Goal: Task Accomplishment & Management: Manage account settings

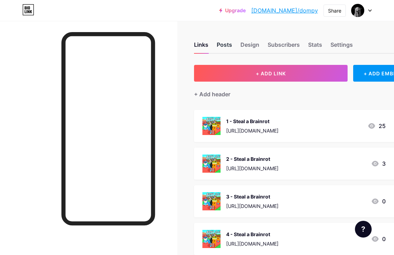
click at [222, 49] on div "Posts" at bounding box center [224, 47] width 15 height 13
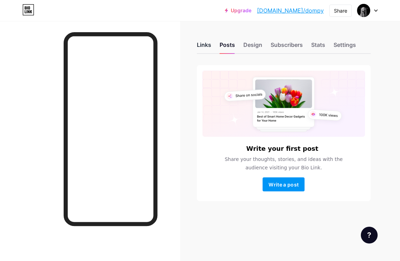
click at [206, 44] on div "Links" at bounding box center [204, 47] width 14 height 13
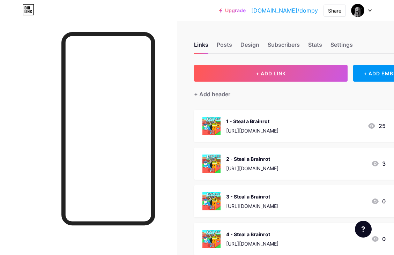
click at [329, 43] on div "Links Posts Design Subscribers Stats Settings" at bounding box center [302, 41] width 217 height 24
click at [308, 43] on div "Links Posts Design Subscribers Stats Settings" at bounding box center [302, 41] width 217 height 24
click at [287, 48] on div "Subscribers" at bounding box center [284, 47] width 32 height 13
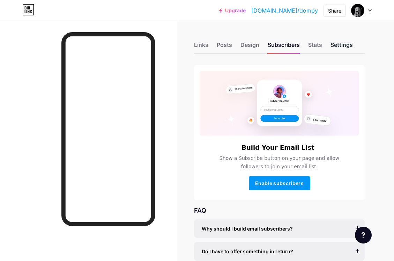
click at [337, 51] on div "Settings" at bounding box center [342, 47] width 22 height 13
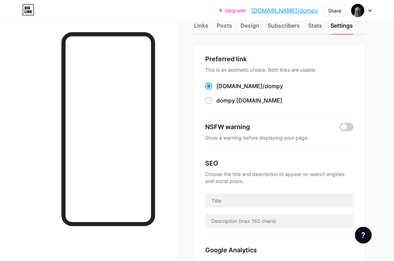
scroll to position [19, 0]
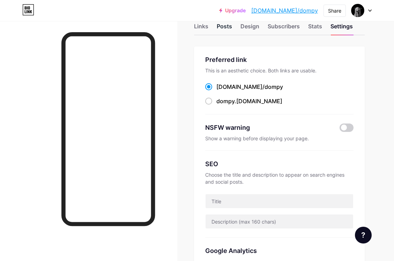
click at [231, 25] on div "Posts" at bounding box center [224, 28] width 15 height 13
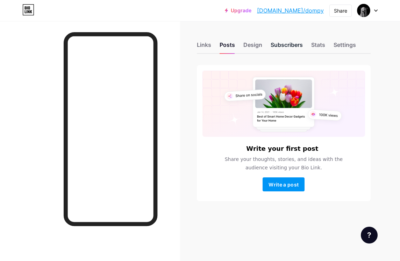
click at [288, 47] on div "Subscribers" at bounding box center [286, 47] width 32 height 13
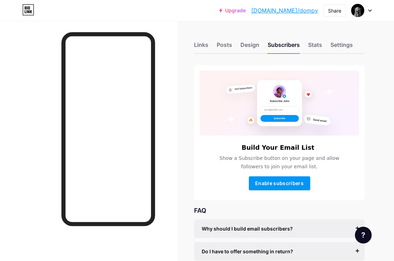
click at [262, 47] on div "Links Posts Design Subscribers Stats Settings" at bounding box center [279, 41] width 171 height 24
click at [260, 47] on div "Design" at bounding box center [250, 47] width 19 height 13
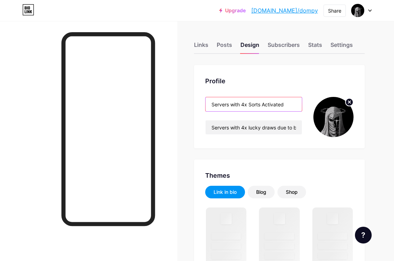
click at [250, 107] on input "Servers with 4x Sorts Activated" at bounding box center [254, 104] width 96 height 14
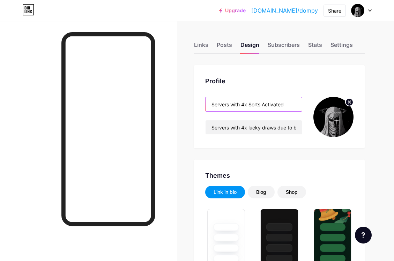
click at [250, 107] on input "Servers with 4x Sorts Activated" at bounding box center [254, 104] width 96 height 14
type input "#ffffff"
type input "#000000"
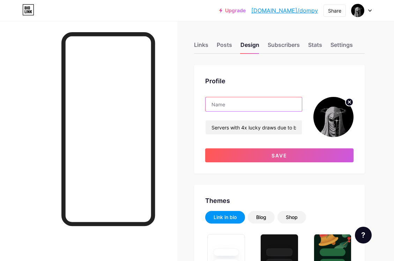
paste input "Condo servers with several legal options 😏"
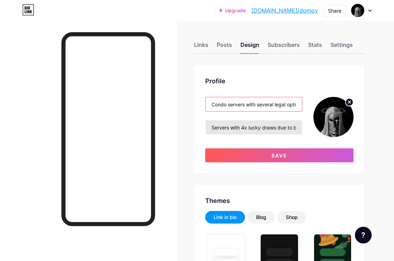
scroll to position [0, 20]
type input "Condo servers with several legal options 😏"
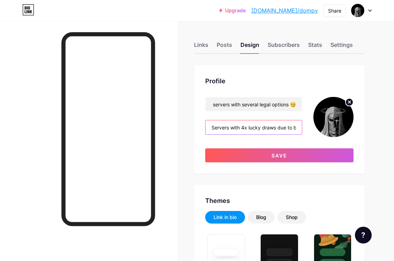
click at [262, 130] on input "Servers with 4x lucky draws due to bot accounts buying." at bounding box center [254, 127] width 96 height 14
paste input "All Games, take advantage that the map hasn't dropped yet, 5"
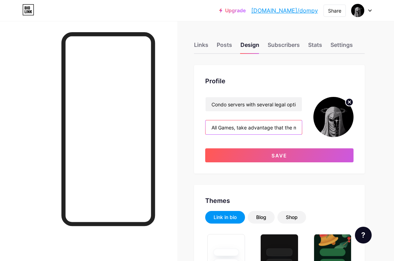
scroll to position [0, 61]
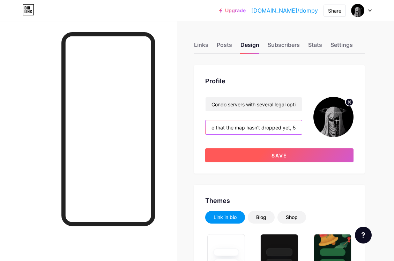
type input "All Games, take advantage that the map hasn't dropped yet, 5"
click at [260, 158] on button "Save" at bounding box center [279, 155] width 148 height 14
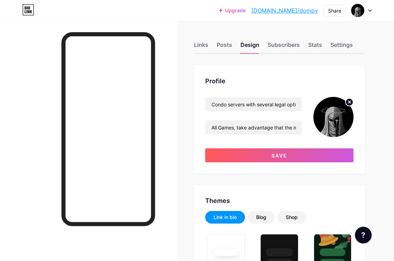
type input "#ffffff"
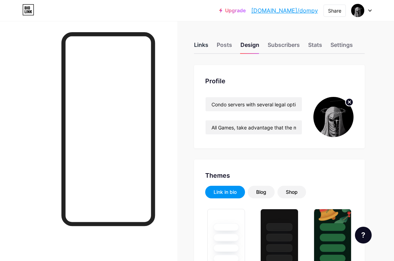
click at [209, 46] on div "Links" at bounding box center [201, 47] width 14 height 13
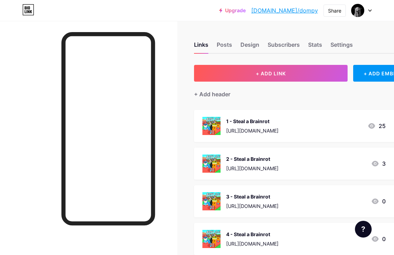
click at [245, 131] on div "[URL][DOMAIN_NAME]" at bounding box center [252, 130] width 52 height 7
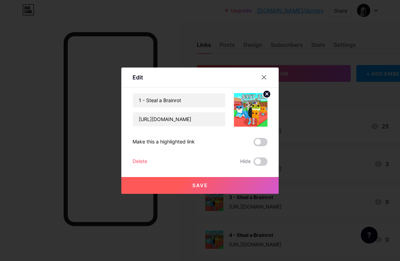
click at [268, 96] on circle at bounding box center [267, 94] width 8 height 8
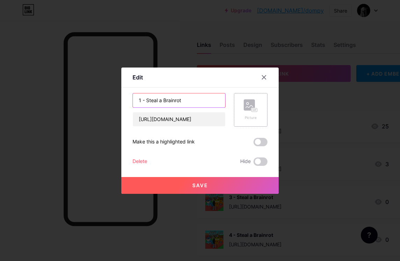
drag, startPoint x: 147, startPoint y: 103, endPoint x: 196, endPoint y: 101, distance: 48.2
click at [196, 101] on input "1 - Steal a Brainrot" at bounding box center [179, 100] width 92 height 14
type input "1 -"
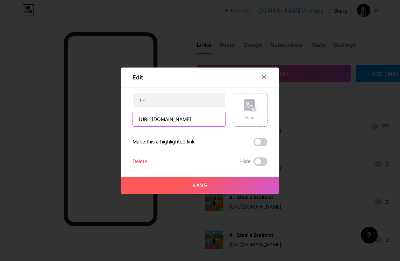
click at [170, 117] on input "[URL][DOMAIN_NAME]" at bounding box center [179, 119] width 92 height 14
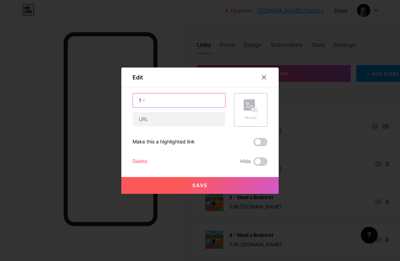
click at [153, 101] on input "1 -" at bounding box center [179, 100] width 92 height 14
paste input "[URL][DOMAIN_NAME]"
drag, startPoint x: 146, startPoint y: 100, endPoint x: 218, endPoint y: 102, distance: 72.0
click at [218, 102] on input "1 - [URL][DOMAIN_NAME]" at bounding box center [179, 100] width 92 height 14
type input "1 -"
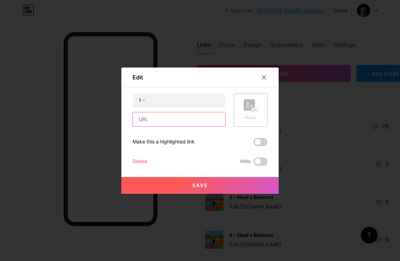
click at [185, 121] on input "text" at bounding box center [179, 119] width 92 height 14
paste input "[URL][DOMAIN_NAME]"
type input "[URL][DOMAIN_NAME]"
drag, startPoint x: 213, startPoint y: 145, endPoint x: 130, endPoint y: 142, distance: 82.8
click at [130, 142] on div "Edit Content YouTube Play YouTube video without leaving your page. ADD Vimeo Pl…" at bounding box center [199, 130] width 157 height 126
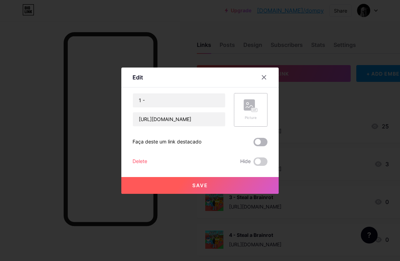
click at [261, 144] on span at bounding box center [260, 142] width 14 height 8
click at [253, 144] on input "checkbox" at bounding box center [253, 144] width 0 height 0
click at [183, 103] on input "1 -" at bounding box center [179, 100] width 92 height 14
click at [163, 101] on input "1 - Nekko slut v2" at bounding box center [179, 100] width 92 height 14
click at [161, 101] on input "1 - Nekko slut v2" at bounding box center [179, 100] width 92 height 14
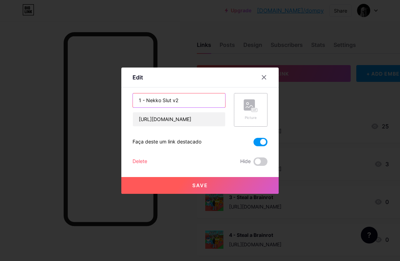
drag, startPoint x: 176, startPoint y: 100, endPoint x: 171, endPoint y: 102, distance: 5.3
click at [171, 102] on input "1 - Nekko Slut v2" at bounding box center [179, 100] width 92 height 14
type input "1 - Nekko Slut V2"
click at [188, 184] on button "Save" at bounding box center [199, 185] width 157 height 17
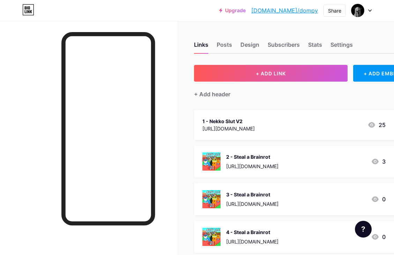
click at [249, 159] on div "2 - Steal a Brainrot" at bounding box center [252, 156] width 52 height 7
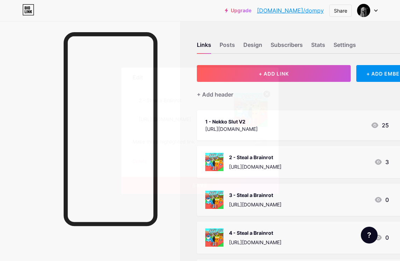
click at [266, 96] on circle at bounding box center [267, 94] width 8 height 8
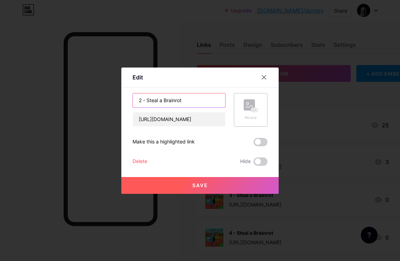
drag, startPoint x: 146, startPoint y: 102, endPoint x: 214, endPoint y: 104, distance: 68.1
click at [214, 104] on input "2 - Steal a Brainrot" at bounding box center [179, 100] width 92 height 14
type input "2 -"
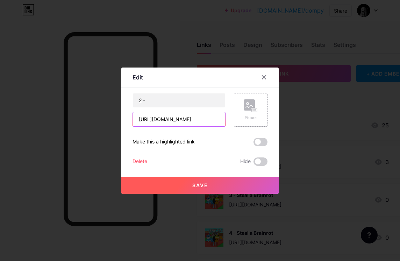
click at [167, 123] on input "[URL][DOMAIN_NAME]" at bounding box center [179, 119] width 92 height 14
paste input "[URL][DOMAIN_NAME]"
type input "[URL][DOMAIN_NAME]"
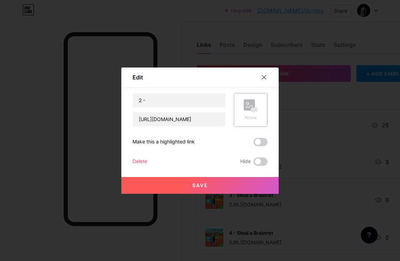
click at [263, 142] on span at bounding box center [260, 142] width 14 height 8
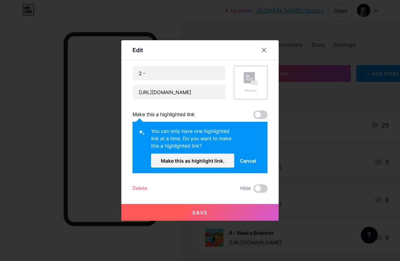
click at [250, 161] on span "Cancel" at bounding box center [248, 160] width 16 height 7
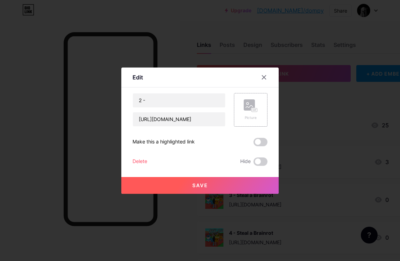
click at [256, 142] on span at bounding box center [260, 142] width 14 height 8
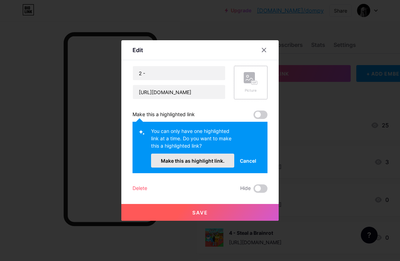
click at [201, 162] on span "Make this as highlight link." at bounding box center [193, 161] width 64 height 6
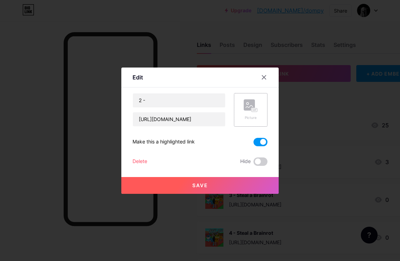
click at [233, 184] on button "Save" at bounding box center [199, 185] width 157 height 17
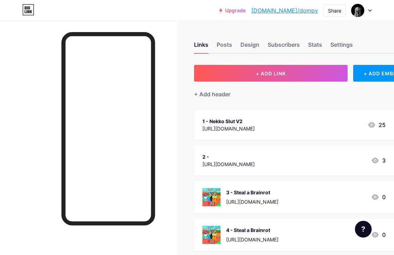
click at [235, 197] on div "3 - Steal a Brainrot [URL][DOMAIN_NAME]" at bounding box center [252, 197] width 52 height 18
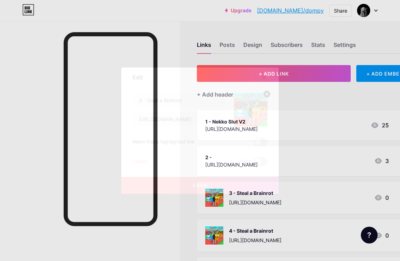
click at [268, 97] on circle at bounding box center [267, 94] width 8 height 8
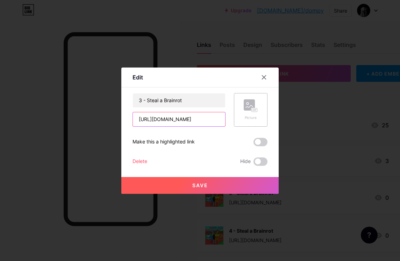
click at [189, 115] on input "[URL][DOMAIN_NAME]" at bounding box center [179, 119] width 92 height 14
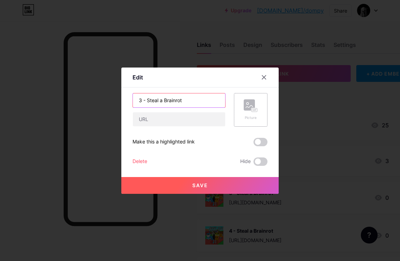
drag, startPoint x: 147, startPoint y: 102, endPoint x: 241, endPoint y: 111, distance: 94.1
click at [241, 111] on div "3 - Steal a Brainrot Picture" at bounding box center [199, 110] width 135 height 34
type input "3 -"
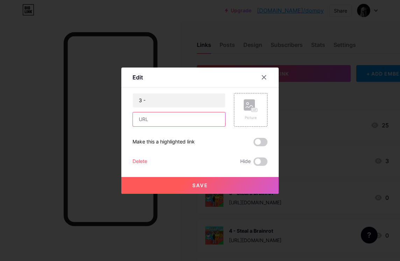
click at [172, 124] on input "text" at bounding box center [179, 119] width 92 height 14
paste input "[URL][DOMAIN_NAME]"
type input "[URL][DOMAIN_NAME]"
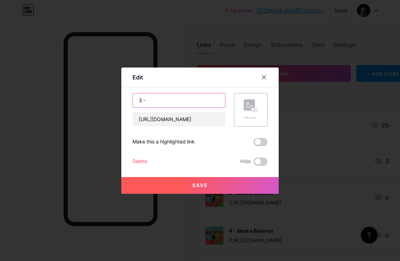
click at [166, 100] on input "3 -" at bounding box center [179, 100] width 92 height 14
type input "3 - HOT NEKKO"
click at [180, 187] on button "Save" at bounding box center [199, 185] width 157 height 17
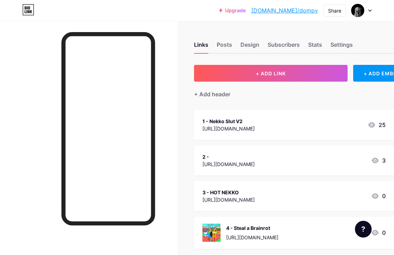
click at [255, 127] on div "[URL][DOMAIN_NAME]" at bounding box center [229, 128] width 52 height 7
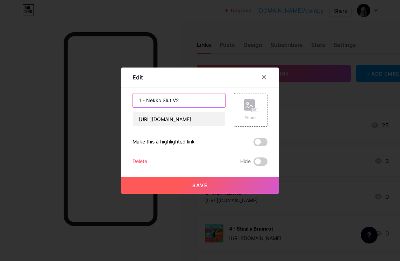
drag, startPoint x: 149, startPoint y: 99, endPoint x: 216, endPoint y: 105, distance: 66.9
click at [216, 105] on input "1 - Nekko Slut V2" at bounding box center [179, 100] width 92 height 14
type input "1 - NEKKO SLUT V2"
click at [259, 109] on div "Picture" at bounding box center [251, 110] width 34 height 34
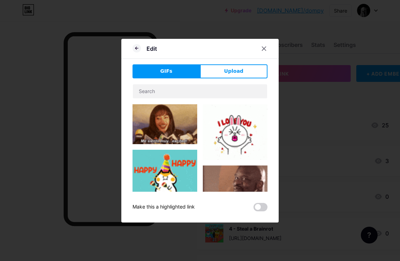
click at [206, 73] on button "Upload" at bounding box center [233, 71] width 67 height 14
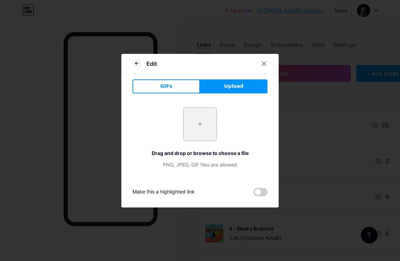
click at [174, 121] on div "+ Drag and drop or browse to choose a file PNG, JPEG, GIF files are allowed" at bounding box center [199, 137] width 135 height 61
click at [182, 122] on div "+ Drag and drop or browse to choose a file PNG, JPEG, GIF files are allowed" at bounding box center [199, 137] width 135 height 61
click at [199, 125] on input "file" at bounding box center [199, 124] width 33 height 33
type input "C:\fakepath\GM3g95pv8OiOX0LDRUDz1bWI5u4wIXf4[1].png"
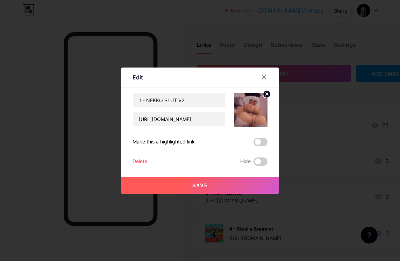
click at [250, 185] on button "Save" at bounding box center [199, 185] width 157 height 17
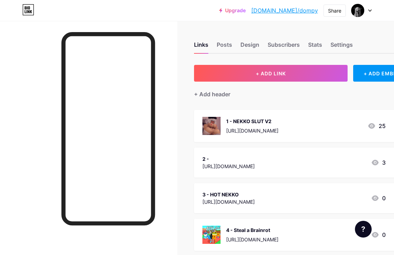
click at [217, 163] on div "[URL][DOMAIN_NAME]" at bounding box center [229, 166] width 52 height 7
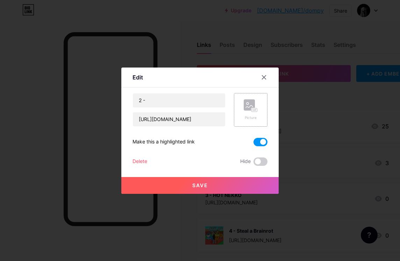
click at [243, 116] on div "Picture" at bounding box center [250, 117] width 14 height 5
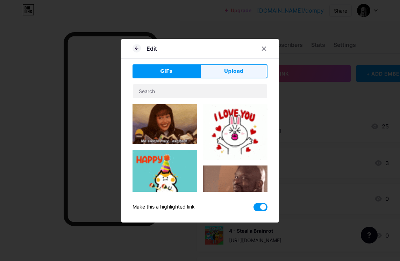
click at [227, 74] on span "Upload" at bounding box center [233, 70] width 19 height 7
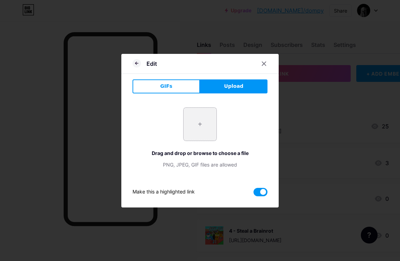
click at [184, 110] on input "file" at bounding box center [199, 124] width 33 height 33
type input "C:\fakepath\doNIuSetTZehTFbAafoFKZeVTEEibXI7[1].png"
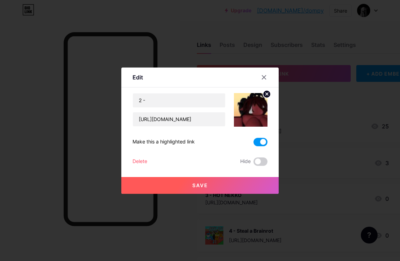
click at [213, 188] on button "Save" at bounding box center [199, 185] width 157 height 17
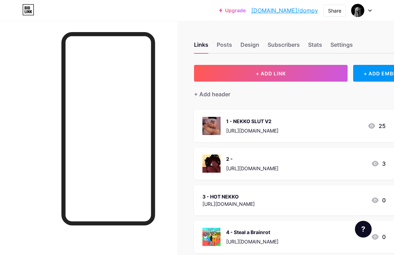
click at [234, 207] on div "3 - HOT NEKKO [URL][DOMAIN_NAME]" at bounding box center [229, 200] width 52 height 16
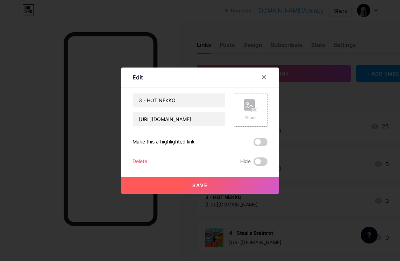
click at [256, 112] on div "Picture" at bounding box center [250, 109] width 14 height 21
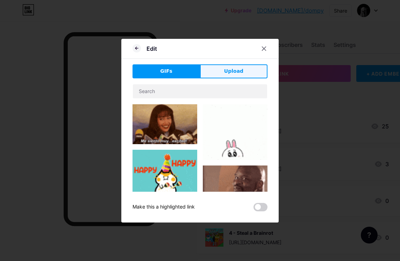
click at [206, 69] on button "Upload" at bounding box center [233, 71] width 67 height 14
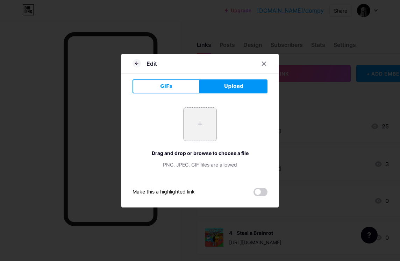
click at [197, 124] on input "file" at bounding box center [199, 124] width 33 height 33
type input "C:\fakepath\AcN7MsGc3zbtiQZ2HajRdWa3gzO3POmQ[1].png"
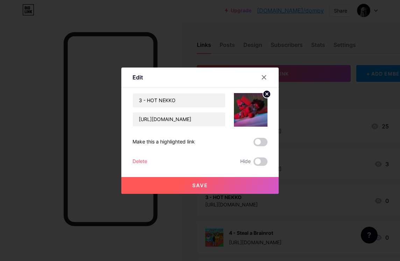
click at [216, 185] on button "Save" at bounding box center [199, 185] width 157 height 17
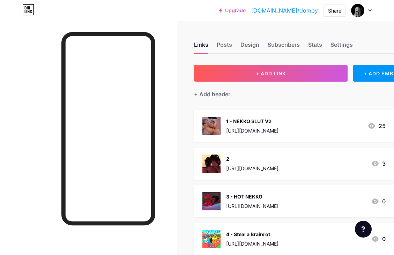
click at [242, 167] on div "[URL][DOMAIN_NAME]" at bounding box center [252, 168] width 52 height 7
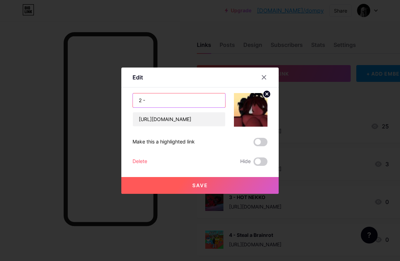
click at [158, 97] on input "2 -" at bounding box center [179, 100] width 92 height 14
type input "2 - HOT SEX V5"
click at [261, 146] on div "2 - HOT SEX V5 [URL][DOMAIN_NAME] Make this a highlighted link Delete Hide Save" at bounding box center [199, 129] width 135 height 73
click at [232, 181] on button "Save" at bounding box center [199, 185] width 157 height 17
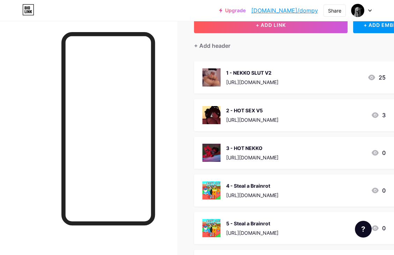
scroll to position [105, 0]
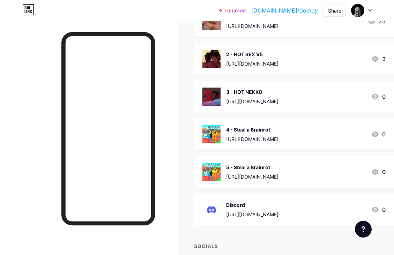
click at [256, 129] on div "4 - Steal a Brainrot" at bounding box center [252, 129] width 52 height 7
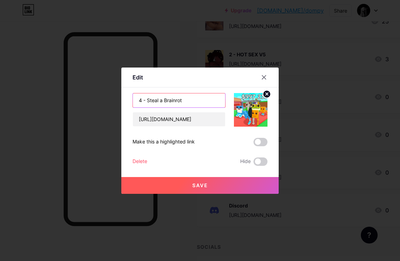
drag, startPoint x: 148, startPoint y: 101, endPoint x: 205, endPoint y: 100, distance: 56.9
click at [205, 100] on input "4 - Steal a Brainrot" at bounding box center [179, 100] width 92 height 14
type input "4 -"
click at [268, 95] on icon at bounding box center [266, 94] width 2 height 2
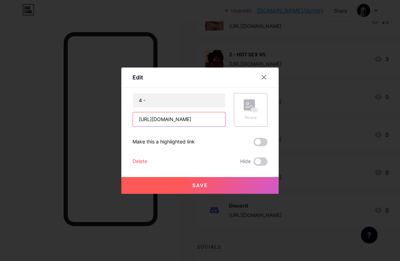
click at [191, 121] on input "[URL][DOMAIN_NAME]" at bounding box center [179, 119] width 92 height 14
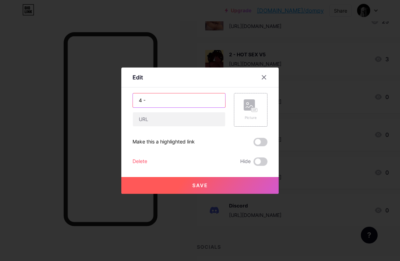
click at [156, 102] on input "4 -" at bounding box center [179, 100] width 92 height 14
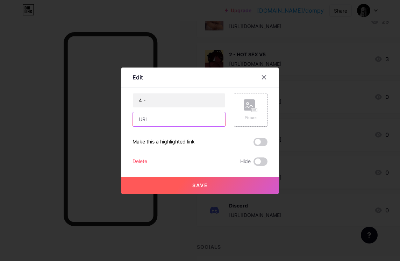
click at [158, 117] on input "text" at bounding box center [179, 119] width 92 height 14
click at [248, 110] on icon at bounding box center [250, 105] width 14 height 13
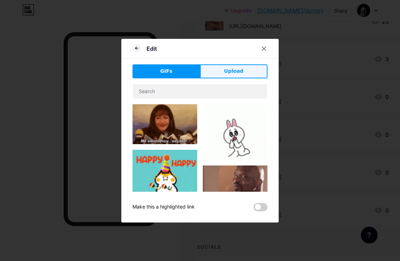
click at [242, 73] on button "Upload" at bounding box center [233, 71] width 67 height 14
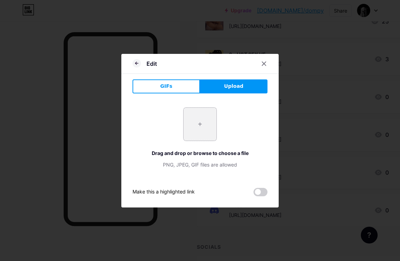
click at [190, 121] on input "file" at bounding box center [199, 124] width 33 height 33
type input "C:\fakepath\uStuzxA68rxBLfcNr9SPPN2SHvovByOJ[1].png"
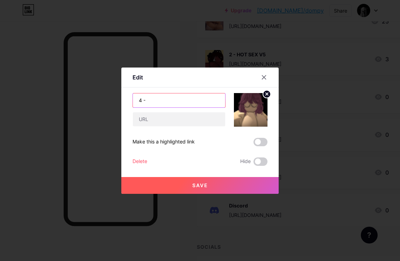
click at [163, 99] on input "4 -" at bounding box center [179, 100] width 92 height 14
type input "4 - GIRL SLUT GIVING"
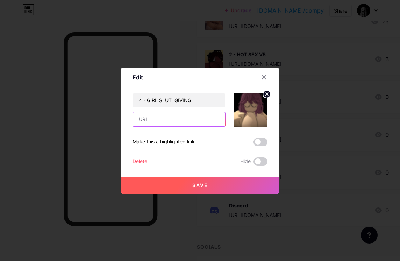
click at [157, 125] on input "text" at bounding box center [179, 119] width 92 height 14
paste input "[URL][DOMAIN_NAME]"
type input "[URL][DOMAIN_NAME]"
click at [222, 185] on button "Save" at bounding box center [199, 185] width 157 height 17
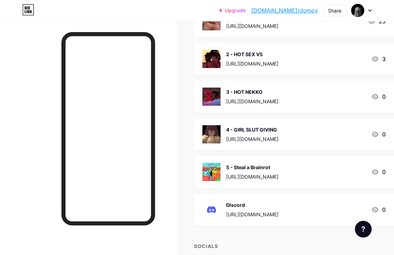
click at [235, 215] on div "[URL][DOMAIN_NAME]" at bounding box center [252, 214] width 52 height 7
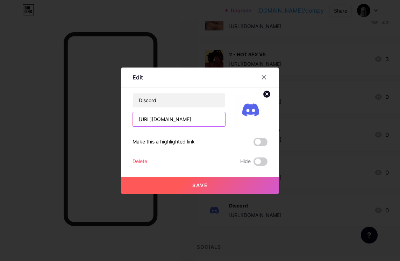
click at [188, 123] on input "[URL][DOMAIN_NAME]" at bounding box center [179, 119] width 92 height 14
type input "="
paste input "[URL][DOMAIN_NAME]"
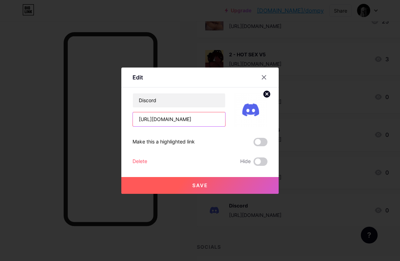
type input "[URL][DOMAIN_NAME]"
click at [232, 187] on button "Save" at bounding box center [199, 185] width 157 height 17
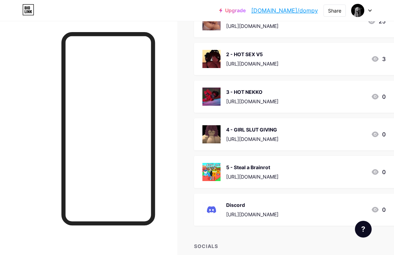
click at [262, 178] on div "[URL][DOMAIN_NAME]" at bounding box center [252, 176] width 52 height 7
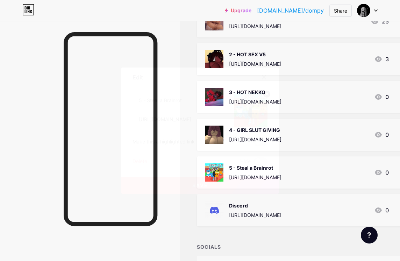
click at [265, 94] on circle at bounding box center [267, 94] width 8 height 8
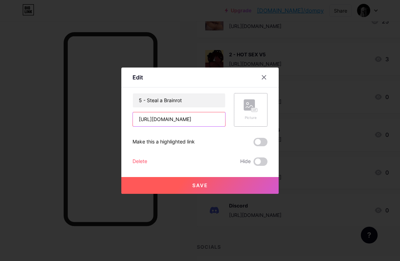
click at [199, 121] on input "[URL][DOMAIN_NAME]" at bounding box center [179, 119] width 92 height 14
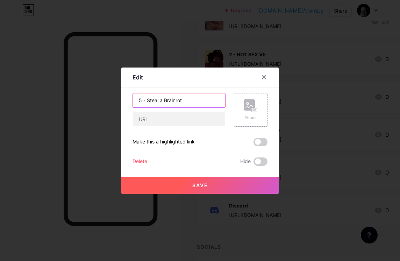
click at [145, 99] on input "5 - Steal a Brainrot" at bounding box center [179, 100] width 92 height 14
drag, startPoint x: 147, startPoint y: 99, endPoint x: 198, endPoint y: 100, distance: 51.0
click at [198, 100] on input "5 - Steal a Brainrot" at bounding box center [179, 100] width 92 height 14
type input "5 - NEKKO BOT - PORN"
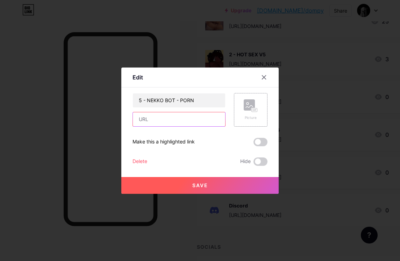
click at [177, 118] on input "text" at bounding box center [179, 119] width 92 height 14
click at [254, 115] on div "Picture" at bounding box center [250, 117] width 14 height 5
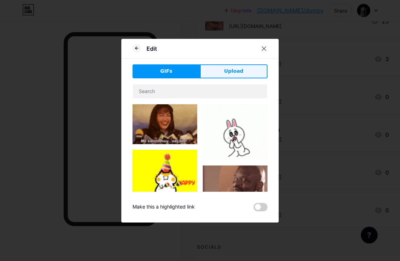
click at [236, 70] on span "Upload" at bounding box center [233, 70] width 19 height 7
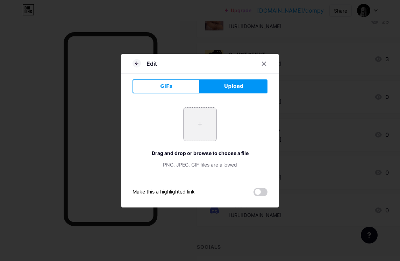
click at [209, 124] on input "file" at bounding box center [199, 124] width 33 height 33
click at [197, 125] on input "file" at bounding box center [199, 124] width 33 height 33
type input "C:\fakepath\IMG_1584[1].png"
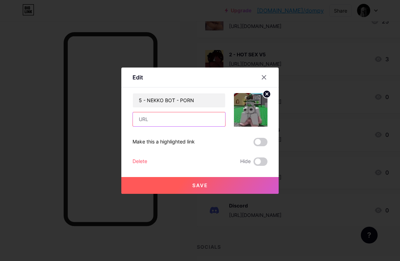
click at [170, 119] on input "text" at bounding box center [179, 119] width 92 height 14
paste input "[URL][DOMAIN_NAME]"
type input "[URL][DOMAIN_NAME]"
click at [200, 182] on span "Save" at bounding box center [200, 185] width 16 height 6
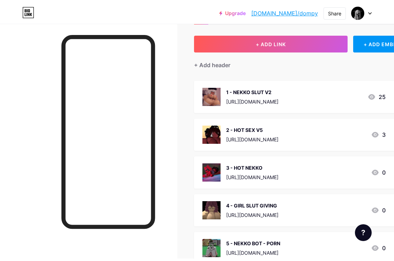
scroll to position [0, 0]
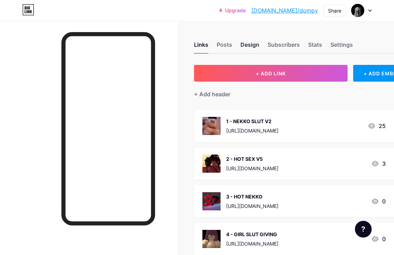
click at [251, 42] on div "Design" at bounding box center [250, 47] width 19 height 13
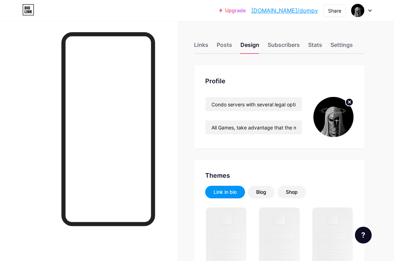
click at [348, 101] on circle at bounding box center [350, 102] width 8 height 8
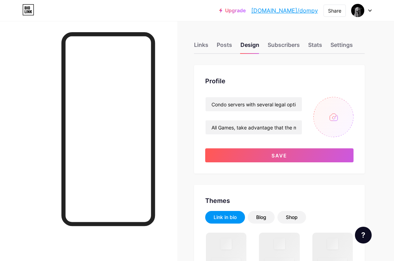
click at [332, 114] on input "file" at bounding box center [334, 117] width 40 height 40
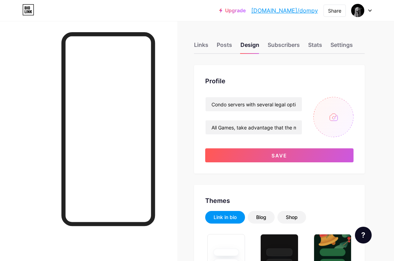
type input "#ffffff"
type input "#000000"
click at [336, 115] on input "file" at bounding box center [334, 117] width 40 height 40
type input "C:\fakepath\C7201cMqCz1sovvwcRQ6frHGiFKGhZGH[1].png"
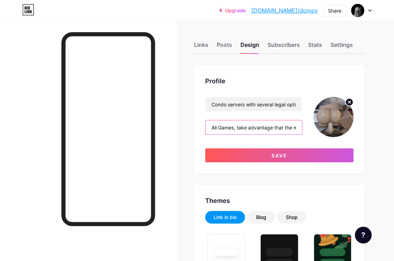
click at [276, 126] on input "All Games, take advantage that the map hasn't dropped yet, 5" at bounding box center [254, 127] width 96 height 14
type input "all games HERE"
click at [257, 127] on input "all games HERE" at bounding box center [254, 127] width 96 height 14
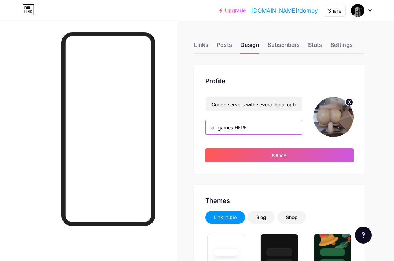
click at [257, 127] on input "all games HERE" at bounding box center [254, 127] width 96 height 14
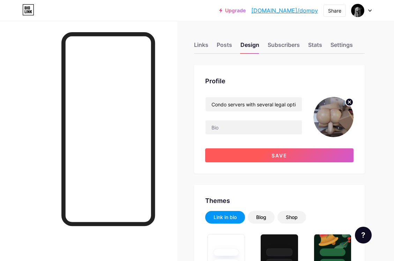
click at [306, 156] on button "Save" at bounding box center [279, 155] width 148 height 14
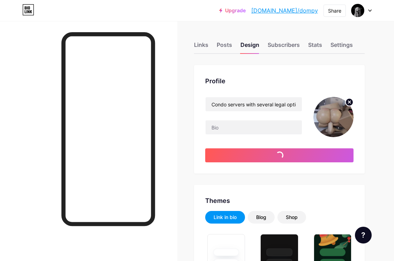
type input "#ffffff"
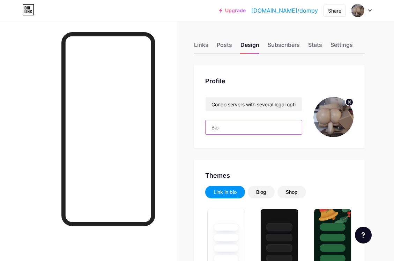
click at [245, 133] on input "text" at bounding box center [254, 127] width 96 height 14
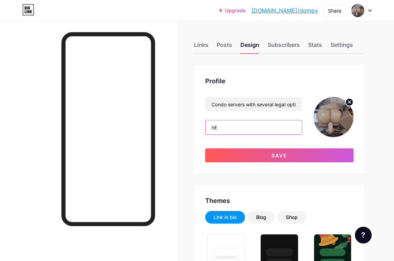
type input "h"
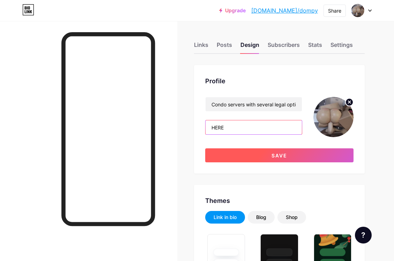
type input "HERE"
click at [236, 157] on button "Save" at bounding box center [279, 155] width 148 height 14
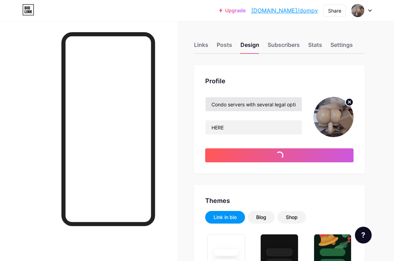
type input "#ffffff"
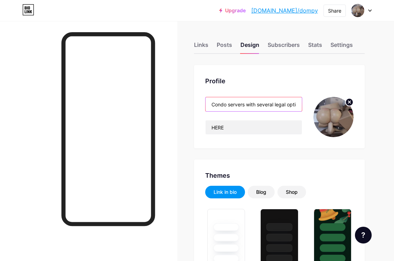
scroll to position [0, 20]
drag, startPoint x: 248, startPoint y: 105, endPoint x: 397, endPoint y: 112, distance: 149.0
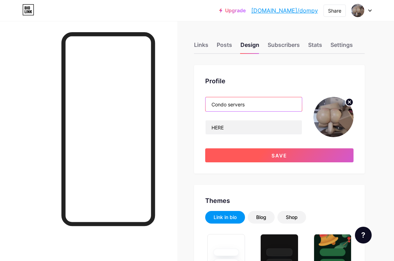
type input "Condo servers"
click at [221, 157] on button "Save" at bounding box center [279, 155] width 148 height 14
type input "#ffffff"
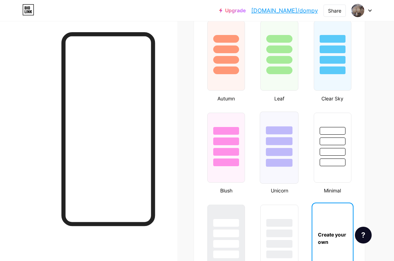
scroll to position [594, 0]
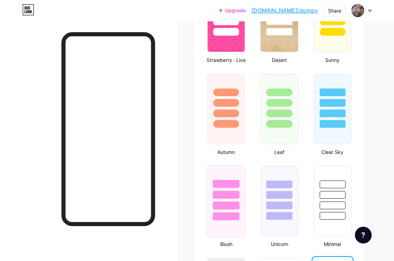
click at [227, 186] on div at bounding box center [226, 184] width 27 height 8
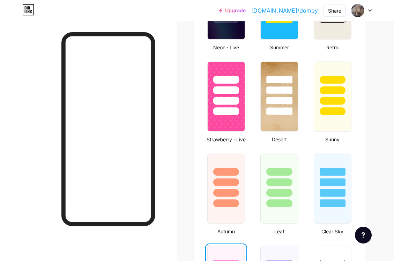
scroll to position [419, 0]
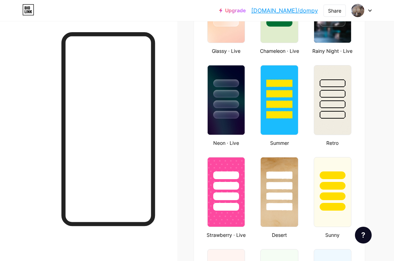
click at [25, 5] on icon at bounding box center [28, 9] width 12 height 11
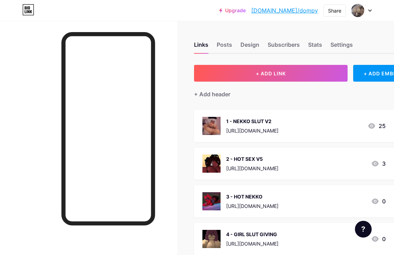
click at [298, 12] on link "[DOMAIN_NAME]/dompy" at bounding box center [284, 10] width 67 height 8
